Goal: Task Accomplishment & Management: Use online tool/utility

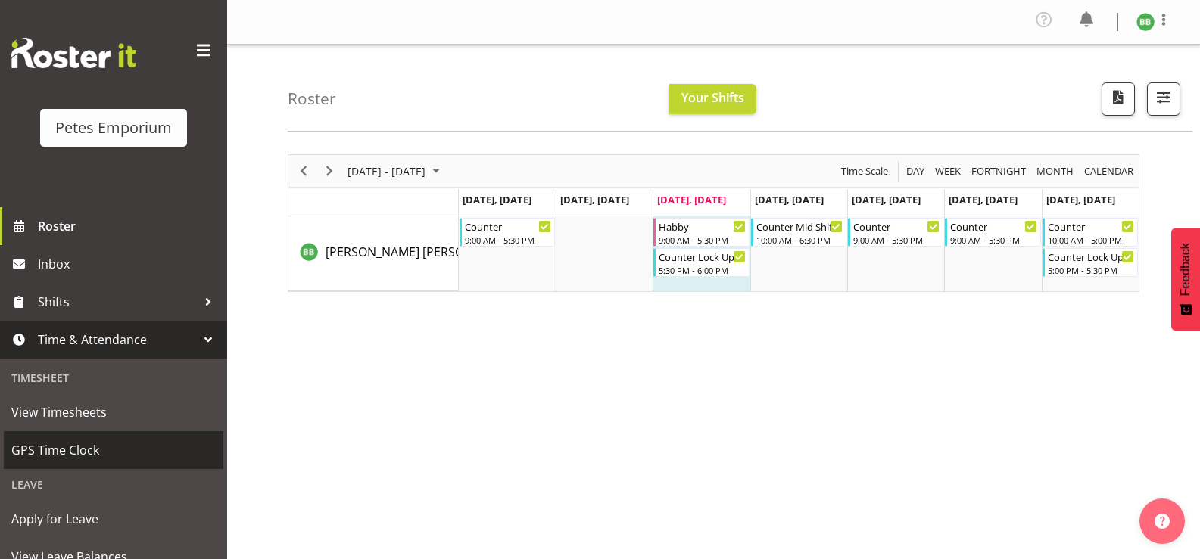
click at [90, 456] on span "GPS Time Clock" at bounding box center [113, 450] width 204 height 23
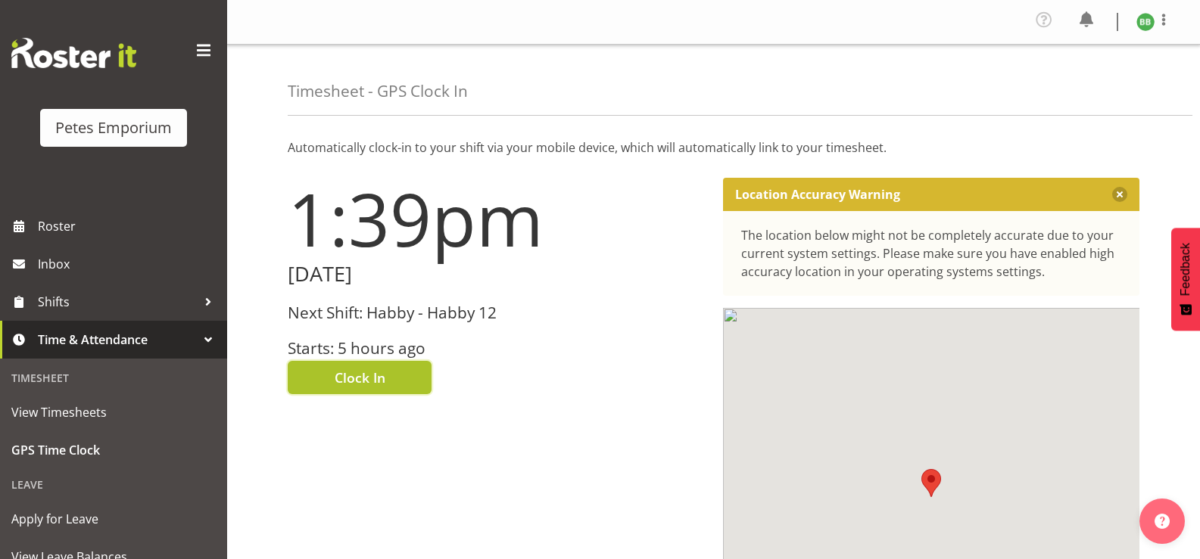
click at [358, 375] on span "Clock In" at bounding box center [360, 378] width 51 height 20
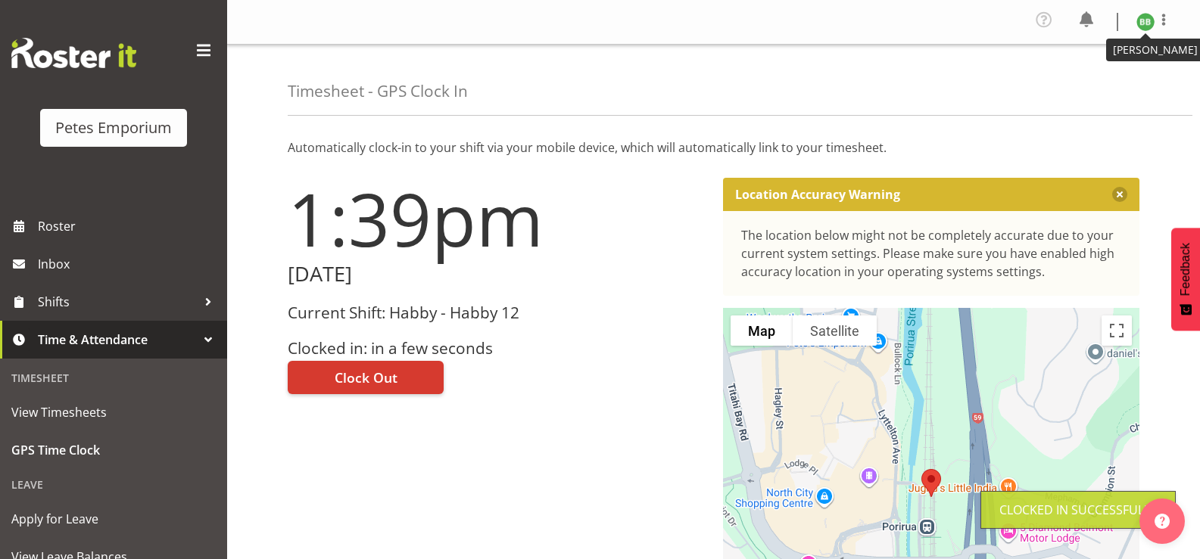
click at [1136, 26] on figure at bounding box center [1145, 22] width 18 height 18
click at [1081, 88] on link "Log Out" at bounding box center [1099, 83] width 145 height 27
